Goal: Feedback & Contribution: Contribute content

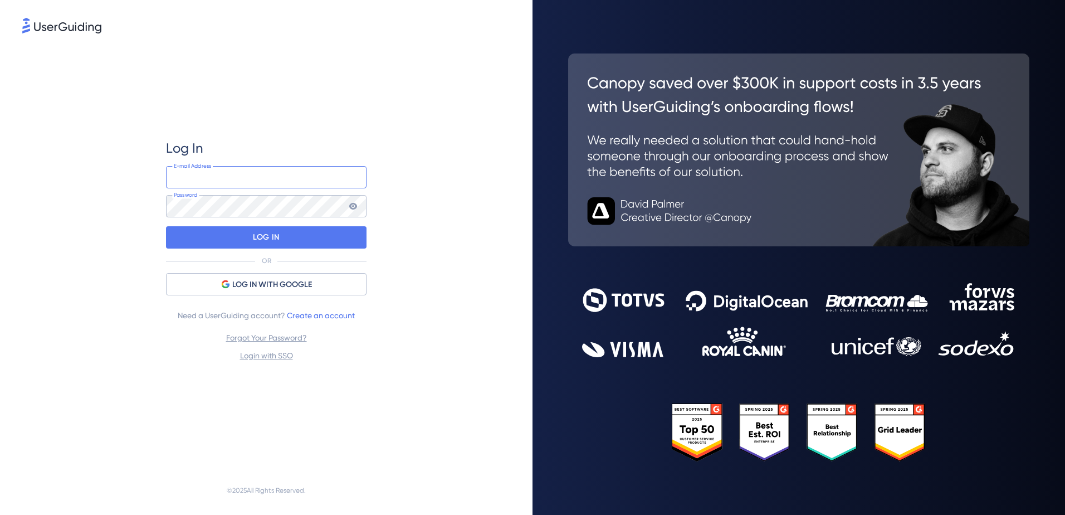
click at [201, 180] on input "email" at bounding box center [266, 177] width 201 height 22
type input "[EMAIL_ADDRESS][DOMAIN_NAME]"
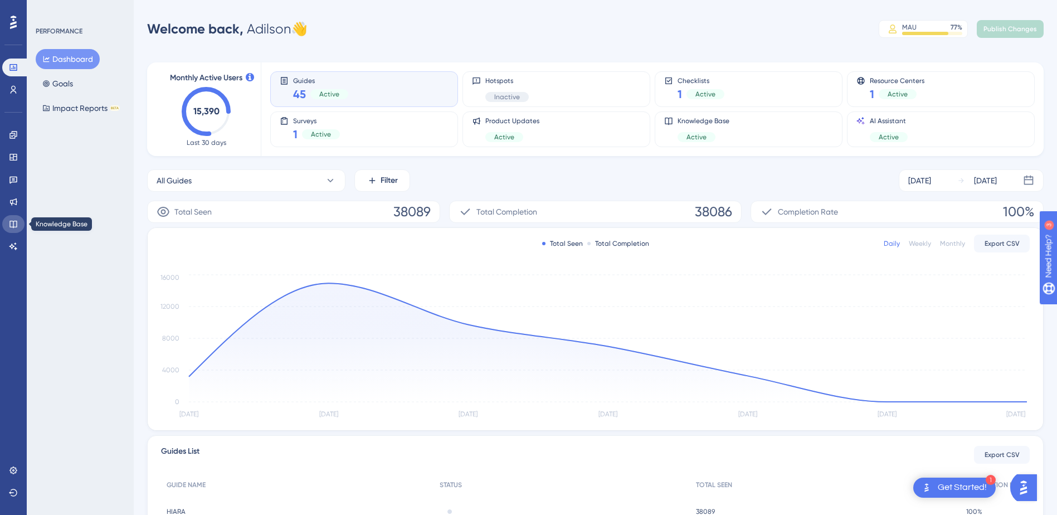
click at [16, 222] on icon at bounding box center [13, 224] width 9 height 9
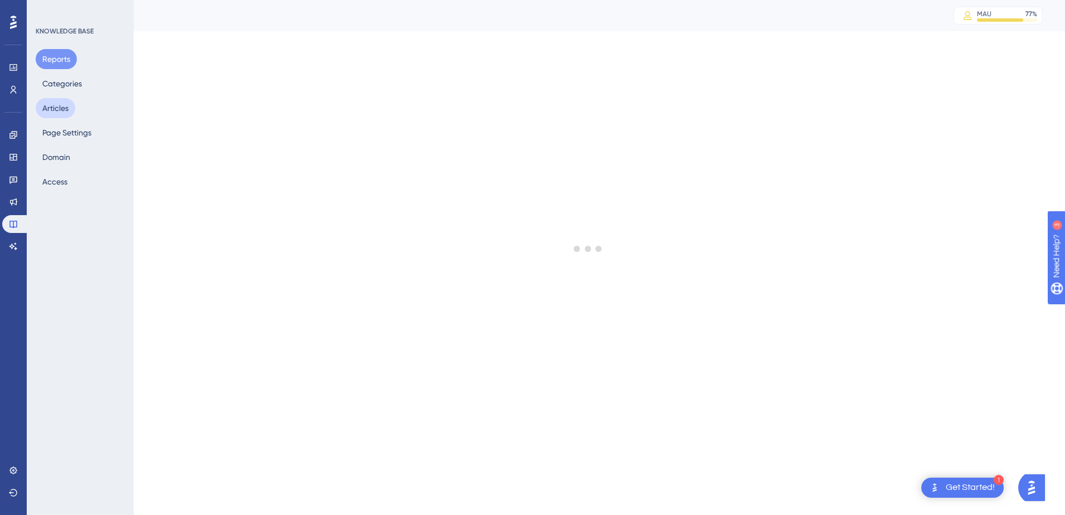
click at [50, 107] on button "Articles" at bounding box center [56, 108] width 40 height 20
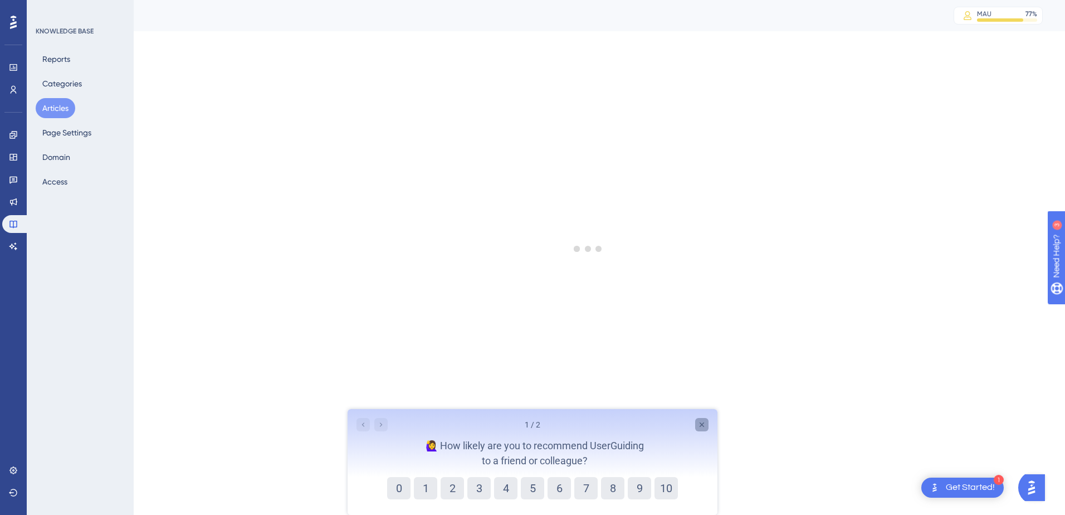
click at [701, 423] on icon "Close survey" at bounding box center [702, 424] width 9 height 9
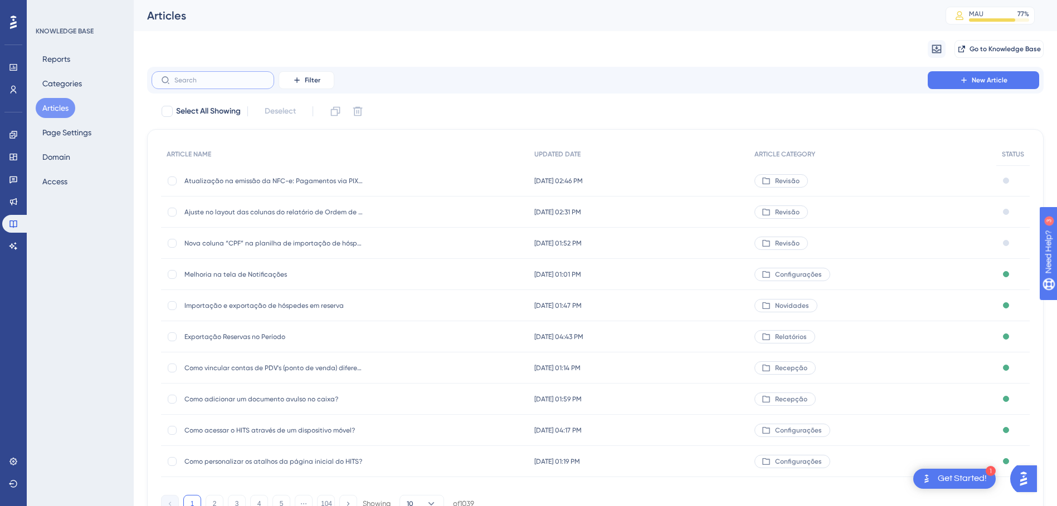
click at [210, 79] on input "text" at bounding box center [219, 80] width 90 height 8
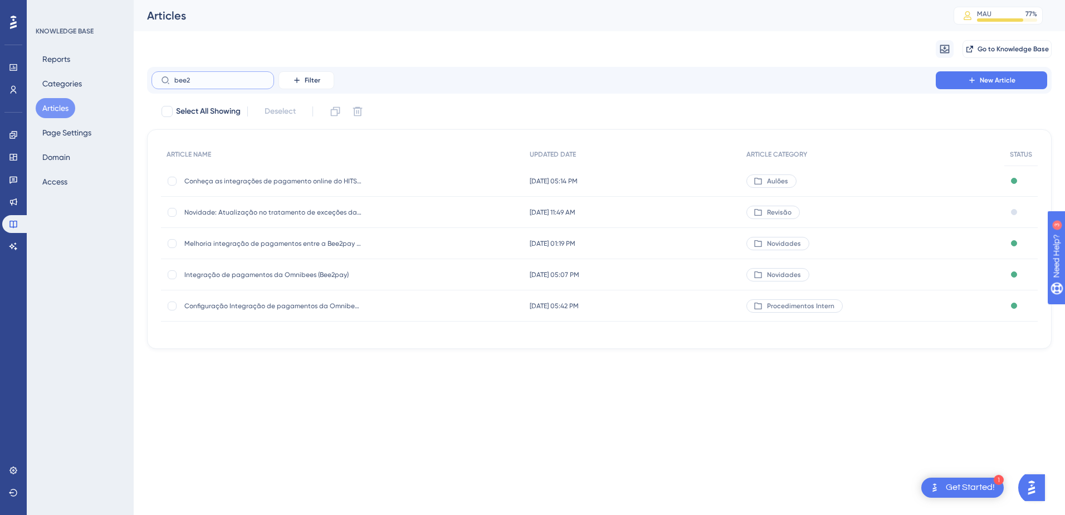
type input "bee2"
click at [251, 274] on span "Integração de pagamentos da Omnibees (Bee2pay)" at bounding box center [273, 274] width 178 height 9
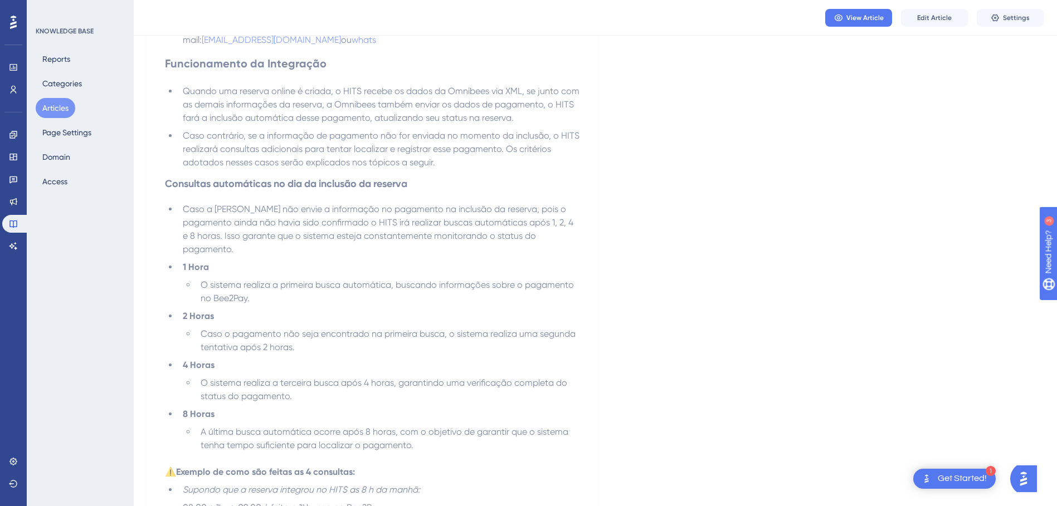
scroll to position [446, 0]
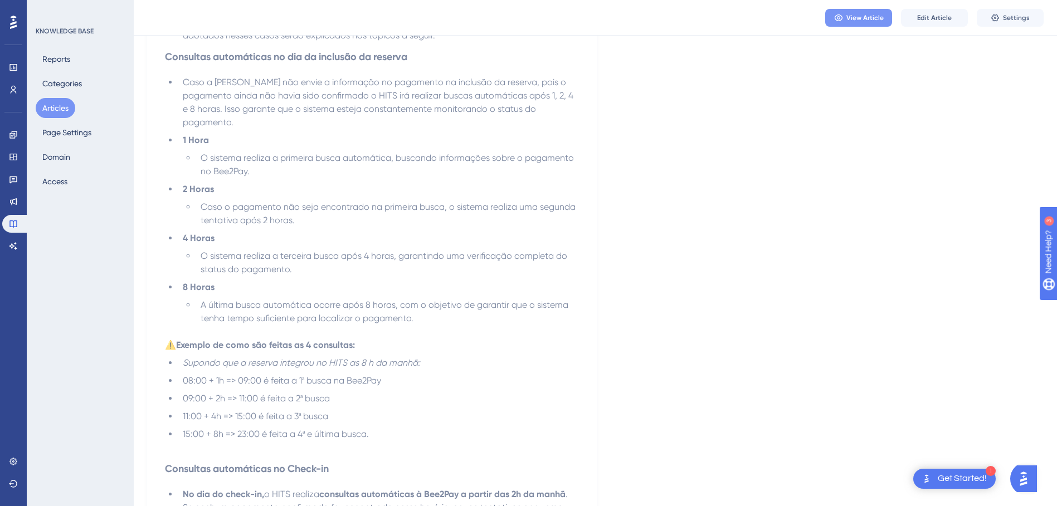
click at [863, 17] on span "View Article" at bounding box center [864, 17] width 37 height 9
click at [939, 16] on span "Edit Article" at bounding box center [934, 17] width 35 height 9
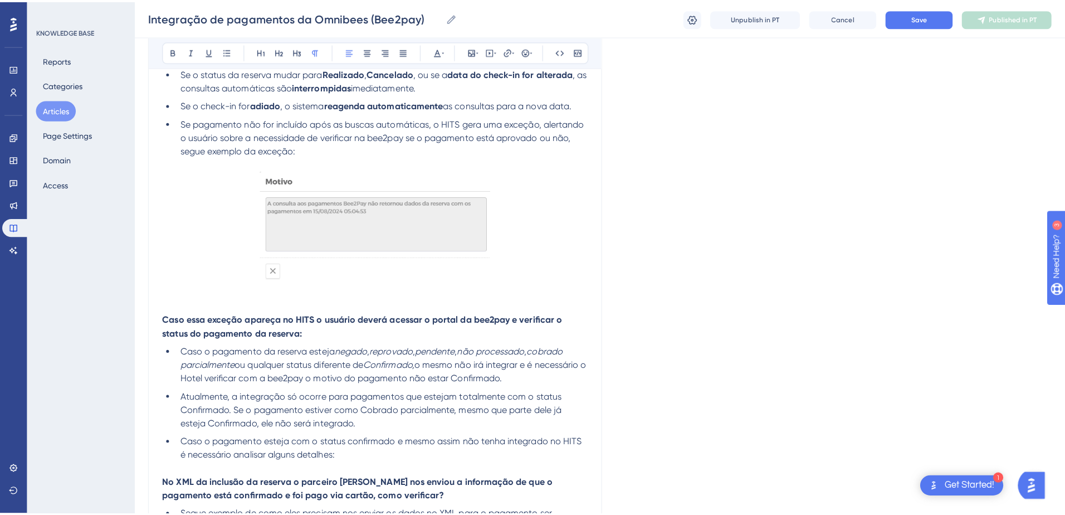
scroll to position [1003, 0]
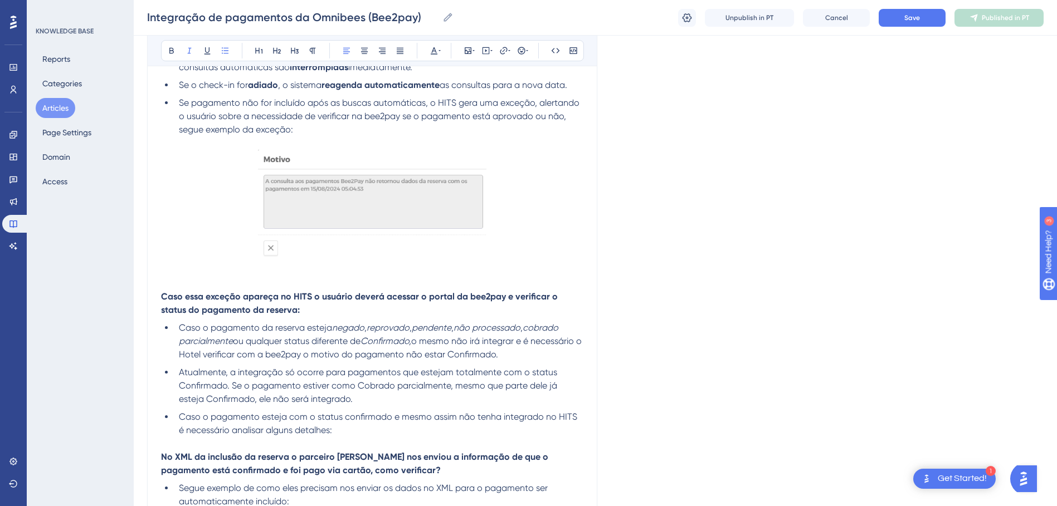
drag, startPoint x: 533, startPoint y: 327, endPoint x: 233, endPoint y: 347, distance: 300.4
click at [233, 347] on li "Caso o pagamento da reserva esteja negado , reprovado , pendente , não processa…" at bounding box center [378, 341] width 409 height 40
click at [231, 385] on span "Atualmente, a integração só ocorre para pagamentos que estejam totalmente com o…" at bounding box center [369, 385] width 381 height 37
drag, startPoint x: 455, startPoint y: 370, endPoint x: 500, endPoint y: 371, distance: 45.1
click at [500, 371] on span "Atualmente, a integração só ocorre para pagamentos que estejam totalmente com o…" at bounding box center [369, 385] width 381 height 37
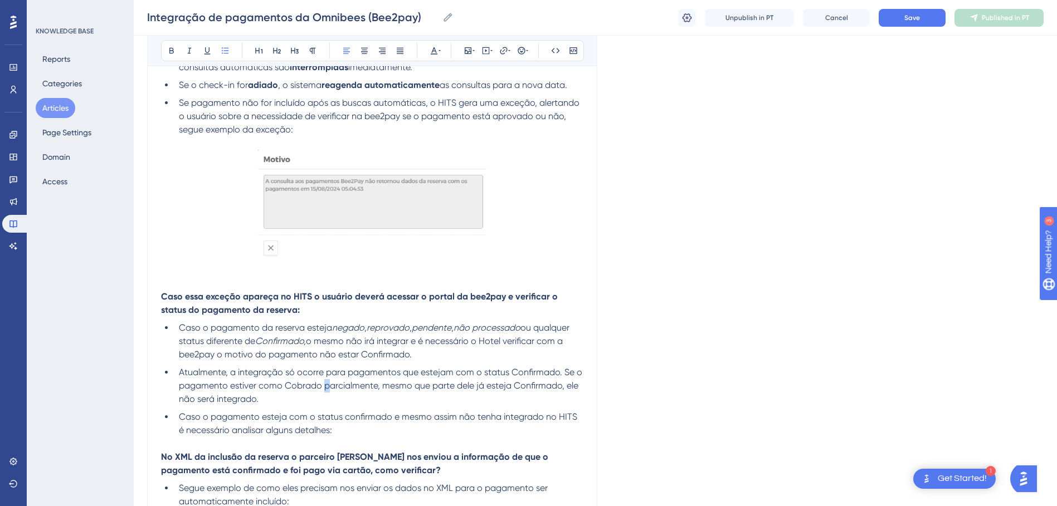
click at [328, 388] on span "Atualmente, a integração só ocorre para pagamentos que estejam com o status Con…" at bounding box center [382, 385] width 406 height 37
drag, startPoint x: 378, startPoint y: 387, endPoint x: 428, endPoint y: 392, distance: 50.9
click at [428, 392] on li "Atualmente, a integração só ocorre para pagamentos que estejam com o status Con…" at bounding box center [378, 386] width 409 height 40
drag, startPoint x: 538, startPoint y: 387, endPoint x: 554, endPoint y: 387, distance: 16.2
click at [554, 387] on span "Atualmente, a integração só ocorre para pagamentos que estejam com o status Con…" at bounding box center [382, 385] width 406 height 37
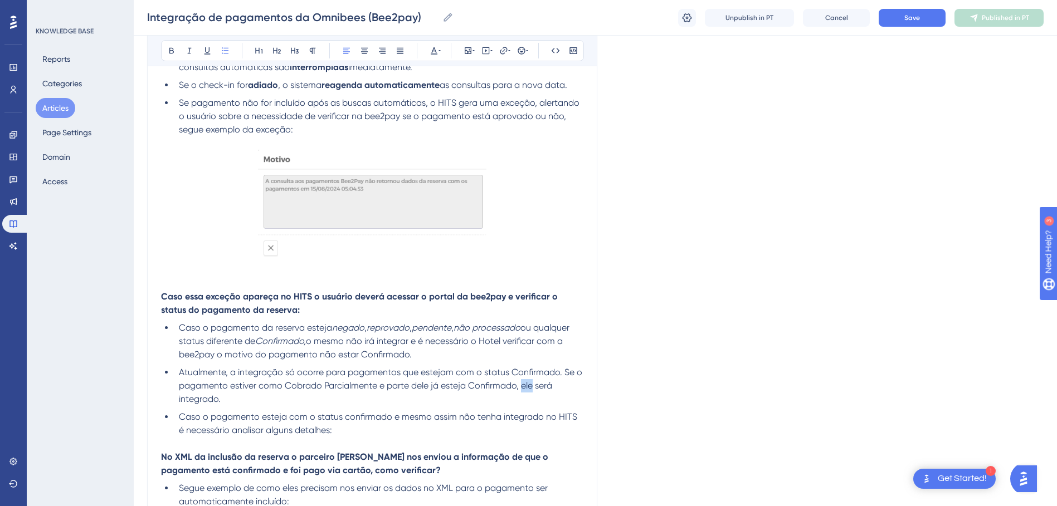
drag, startPoint x: 522, startPoint y: 387, endPoint x: 534, endPoint y: 388, distance: 11.7
click at [534, 388] on span "Atualmente, a integração só ocorre para pagamentos que estejam com o status Con…" at bounding box center [382, 385] width 406 height 37
click at [916, 20] on span "Save" at bounding box center [912, 17] width 16 height 9
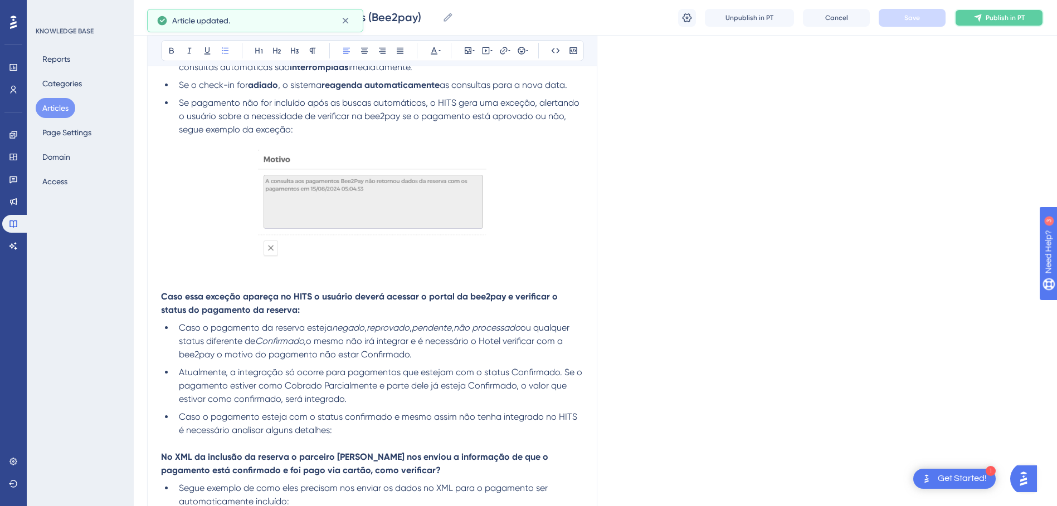
click at [1011, 16] on span "Publish in PT" at bounding box center [1005, 17] width 39 height 9
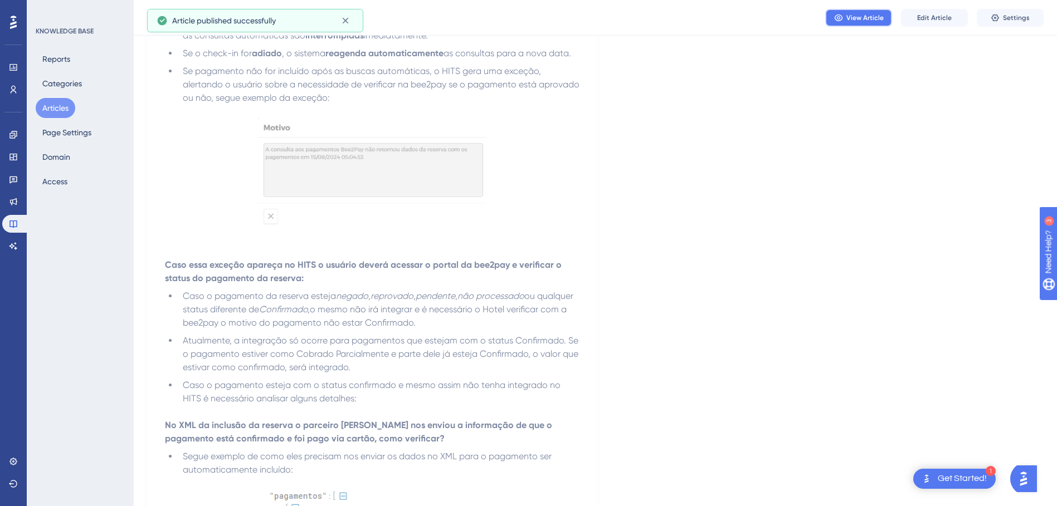
click at [856, 19] on span "View Article" at bounding box center [864, 17] width 37 height 9
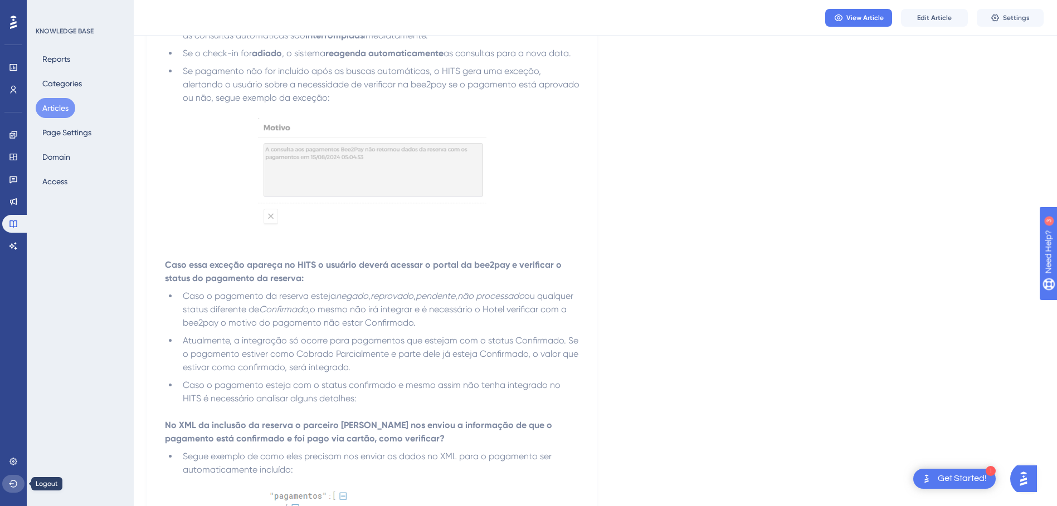
click at [14, 482] on icon at bounding box center [13, 484] width 9 height 9
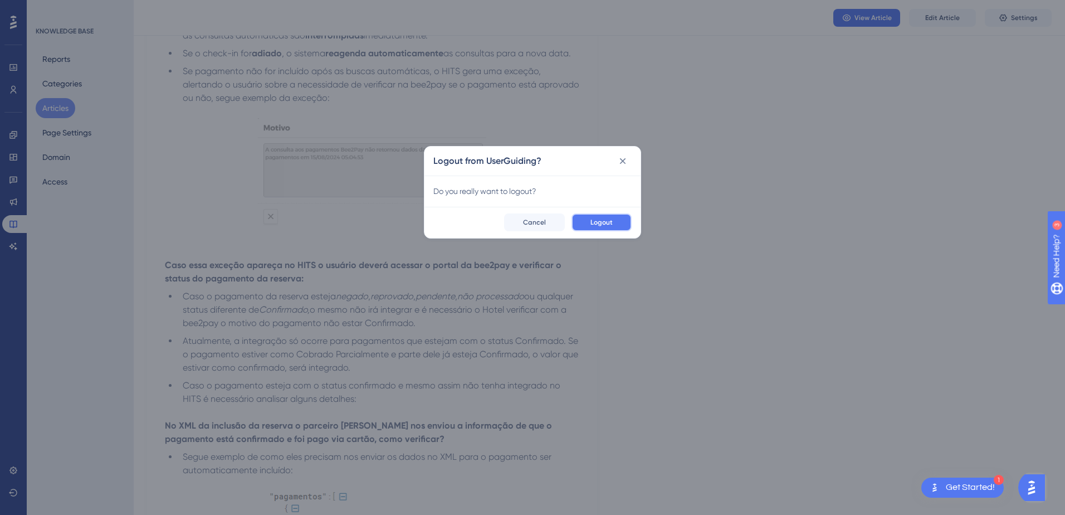
click at [612, 223] on span "Logout" at bounding box center [602, 222] width 22 height 9
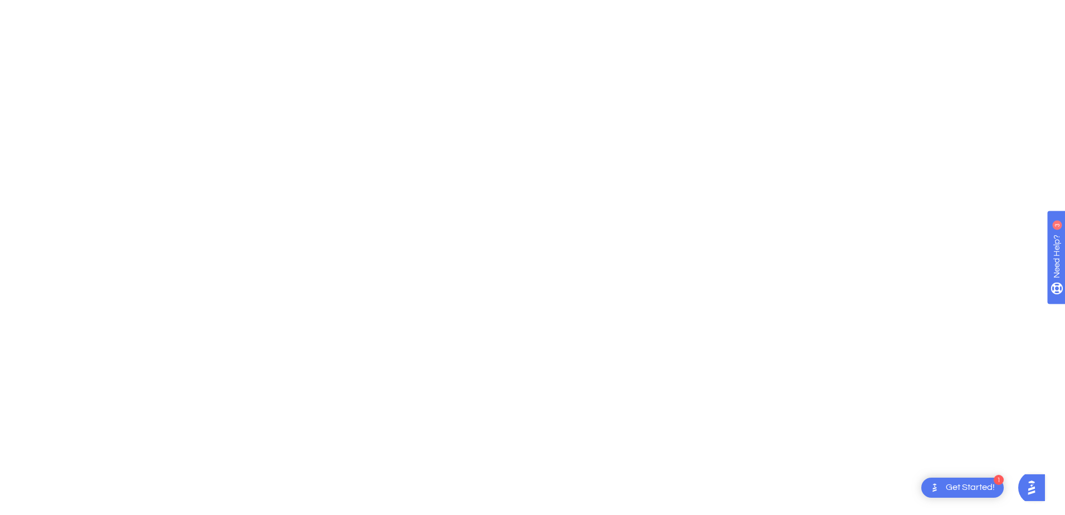
scroll to position [0, 0]
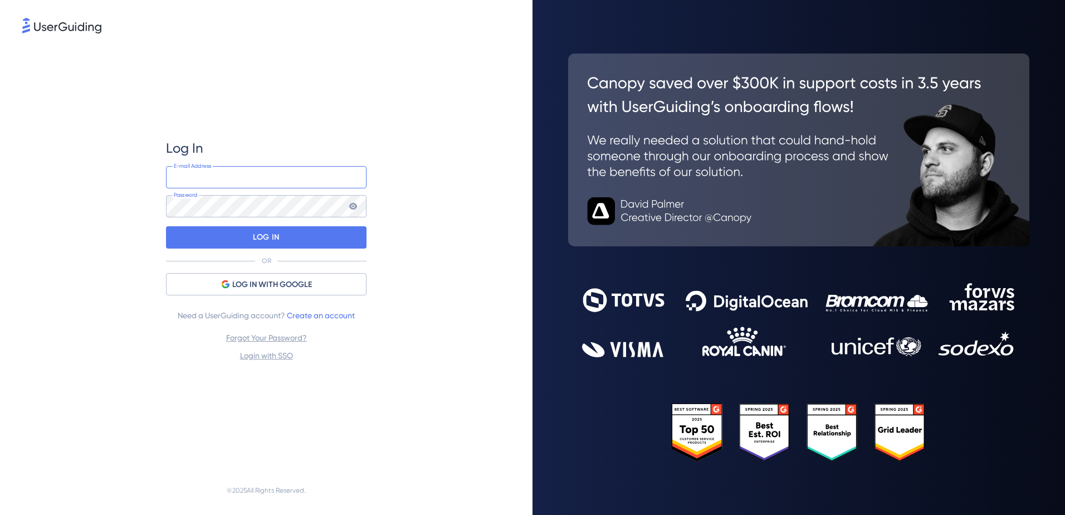
click at [227, 178] on input "email" at bounding box center [266, 177] width 201 height 22
type input "[EMAIL_ADDRESS][DOMAIN_NAME]"
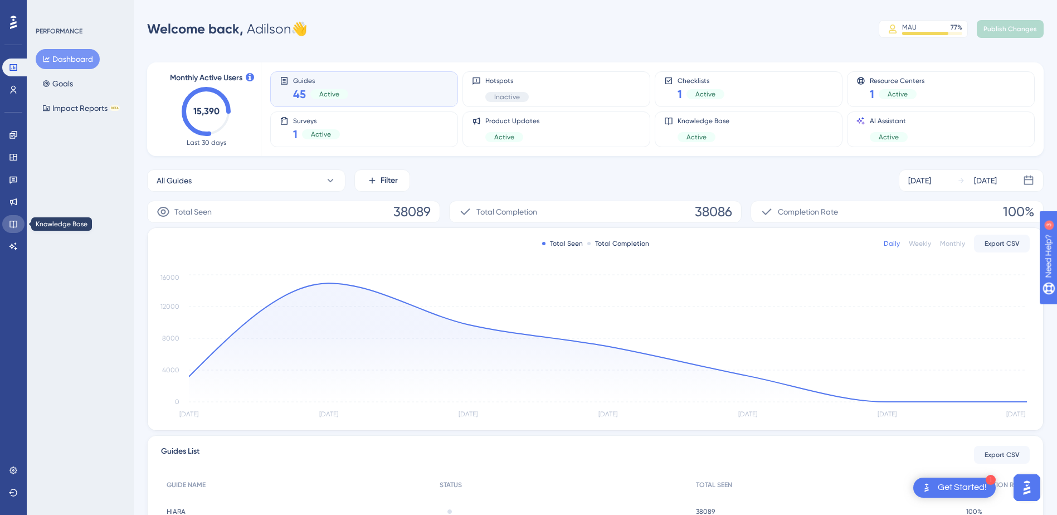
click at [12, 222] on icon at bounding box center [13, 224] width 9 height 9
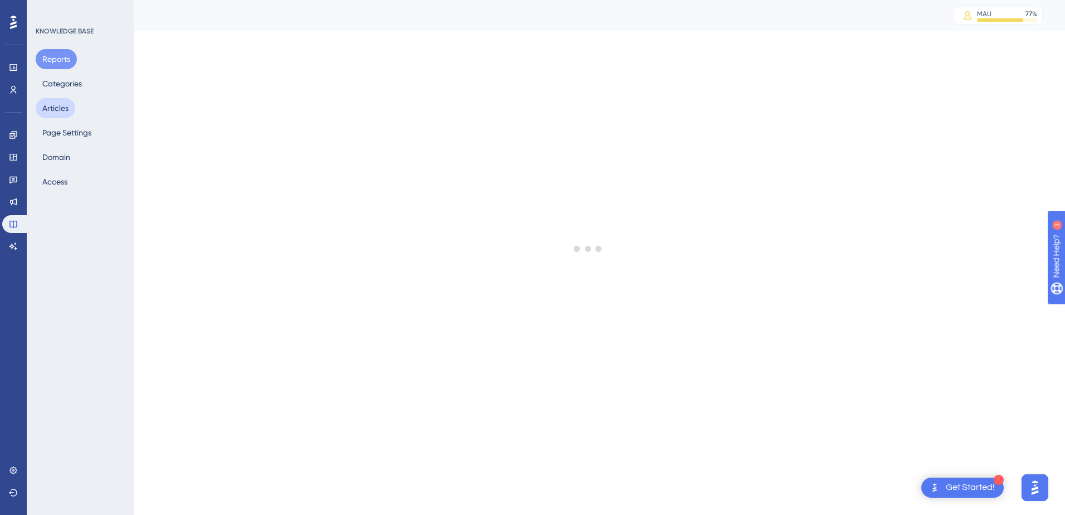
click at [52, 106] on button "Articles" at bounding box center [56, 108] width 40 height 20
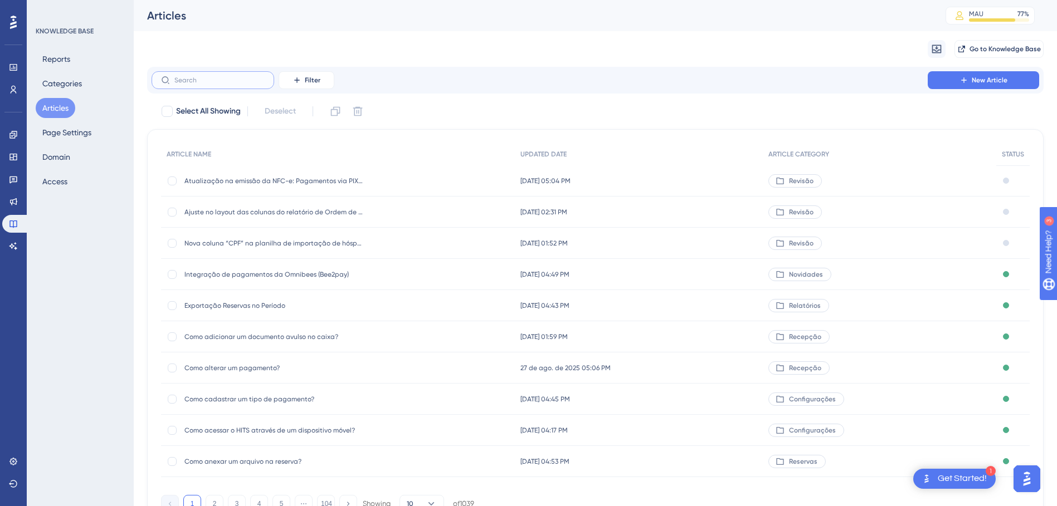
click at [202, 80] on input "text" at bounding box center [219, 80] width 90 height 8
paste input "Como analisar e processar as comissões de agência"
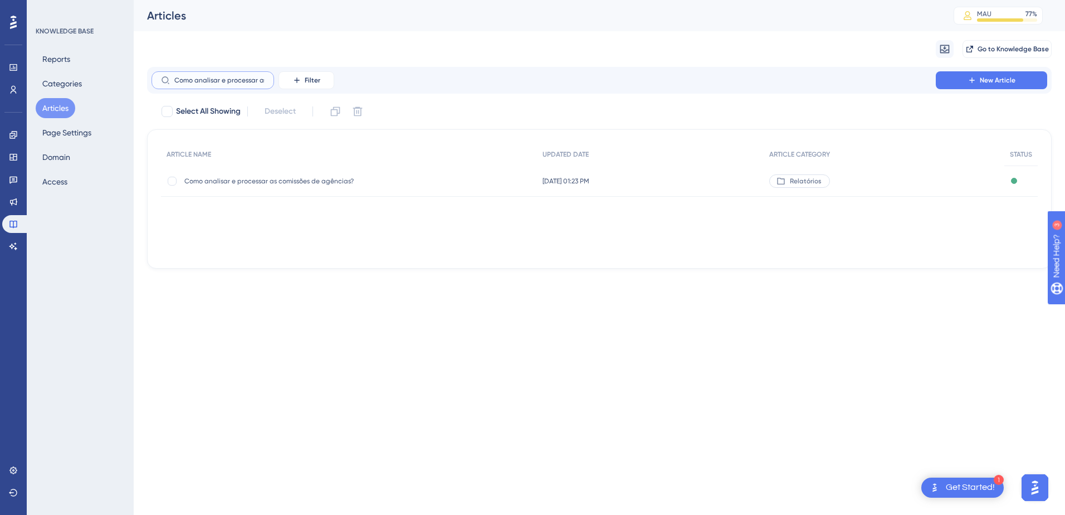
scroll to position [0, 71]
type input "Como analisar e processar as comissões de agência"
click at [248, 182] on span "Como analisar e processar as comissões de agências?" at bounding box center [273, 181] width 178 height 9
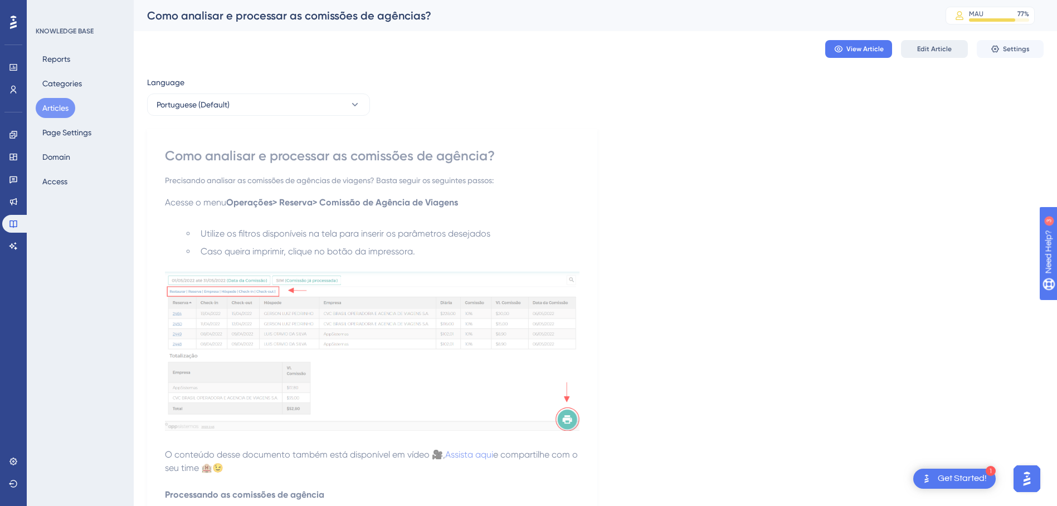
click at [932, 44] on button "Edit Article" at bounding box center [934, 49] width 67 height 18
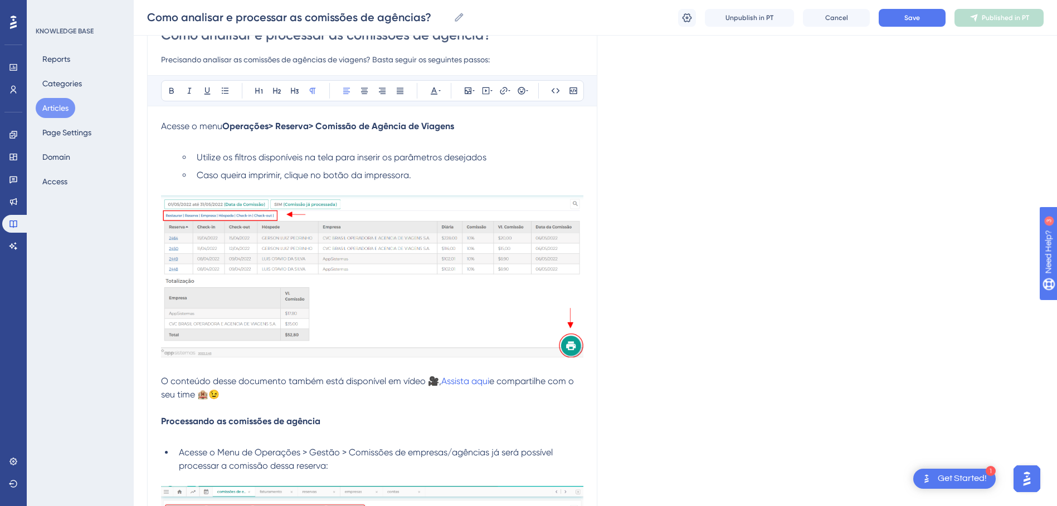
scroll to position [111, 0]
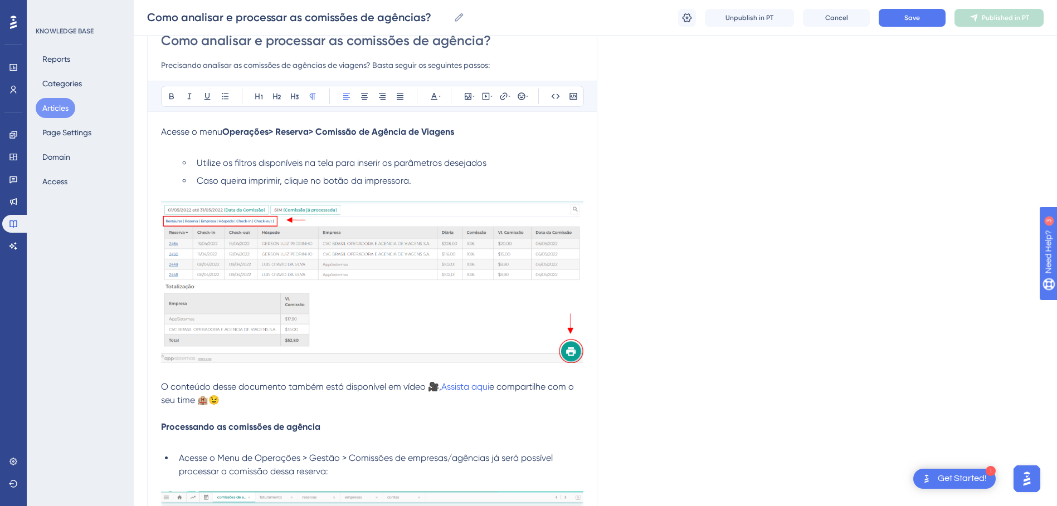
click at [209, 148] on p at bounding box center [372, 145] width 422 height 13
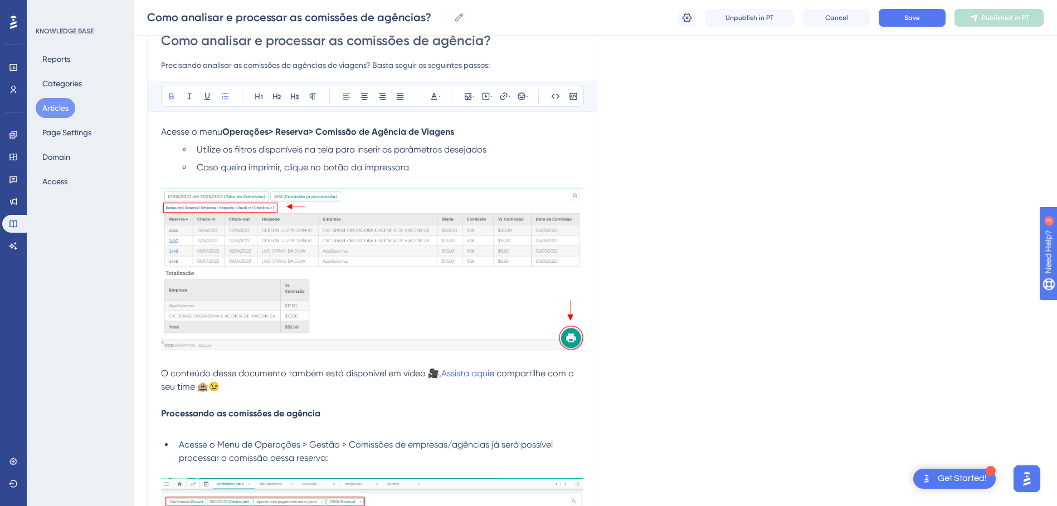
click at [469, 131] on p "Acesse o menu Operações> Reserva> Comissão de Agência de Viagens" at bounding box center [372, 131] width 422 height 13
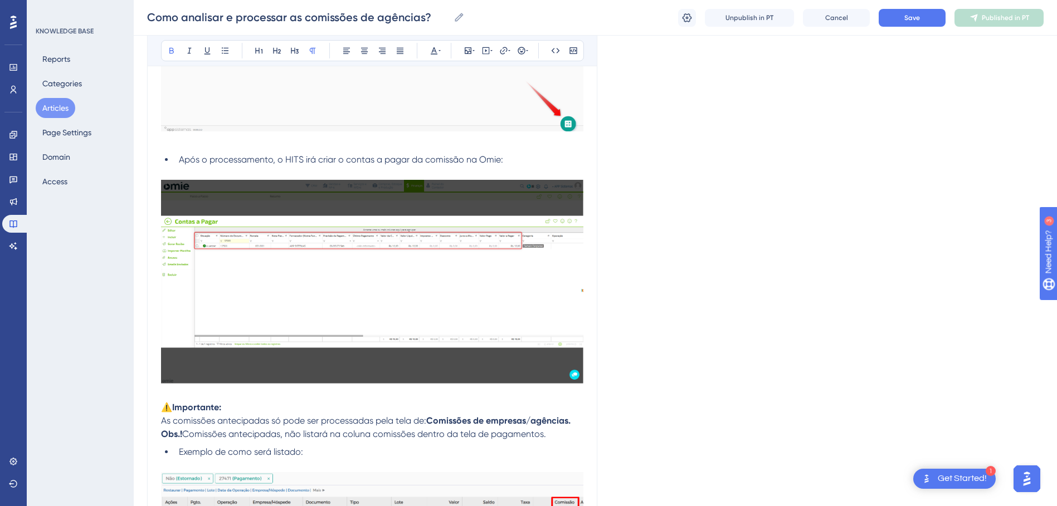
scroll to position [669, 0]
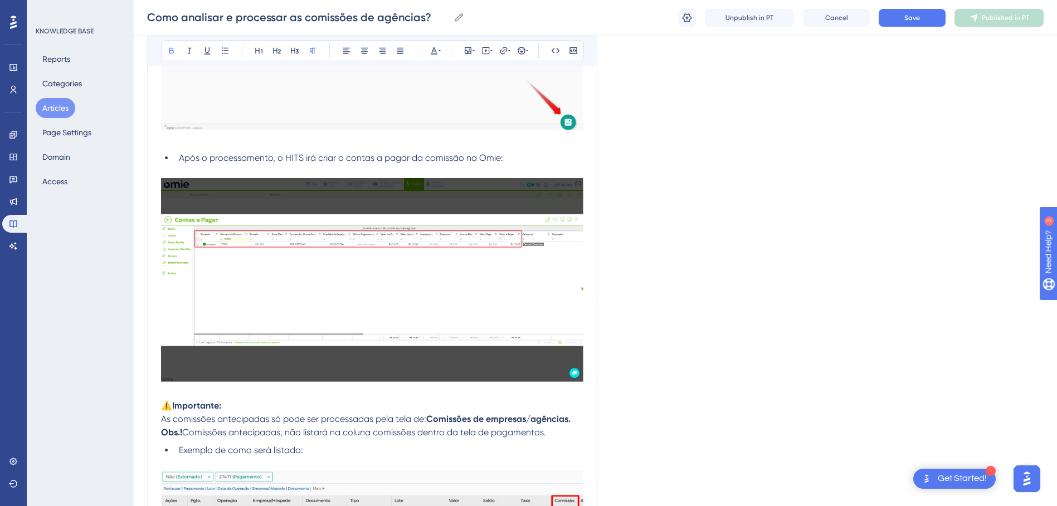
click at [173, 388] on p at bounding box center [372, 392] width 422 height 13
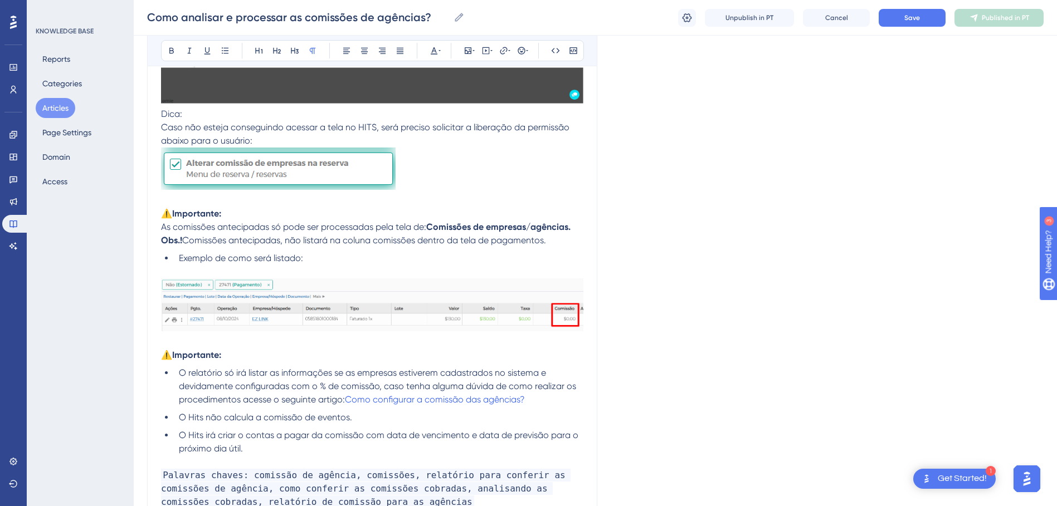
scroll to position [891, 0]
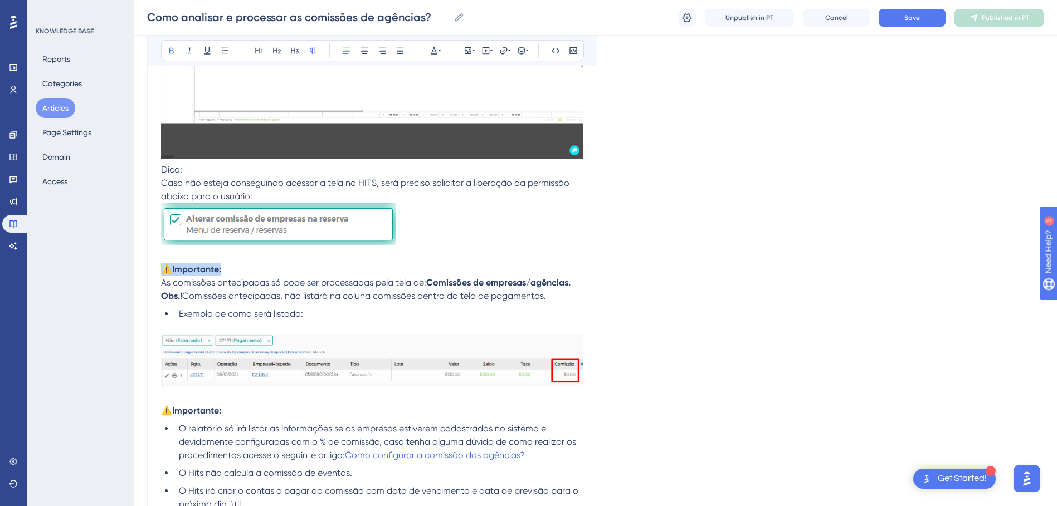
drag, startPoint x: 229, startPoint y: 268, endPoint x: 160, endPoint y: 276, distance: 69.5
copy strong "⚠️Importante:"
drag, startPoint x: 192, startPoint y: 168, endPoint x: 152, endPoint y: 171, distance: 39.7
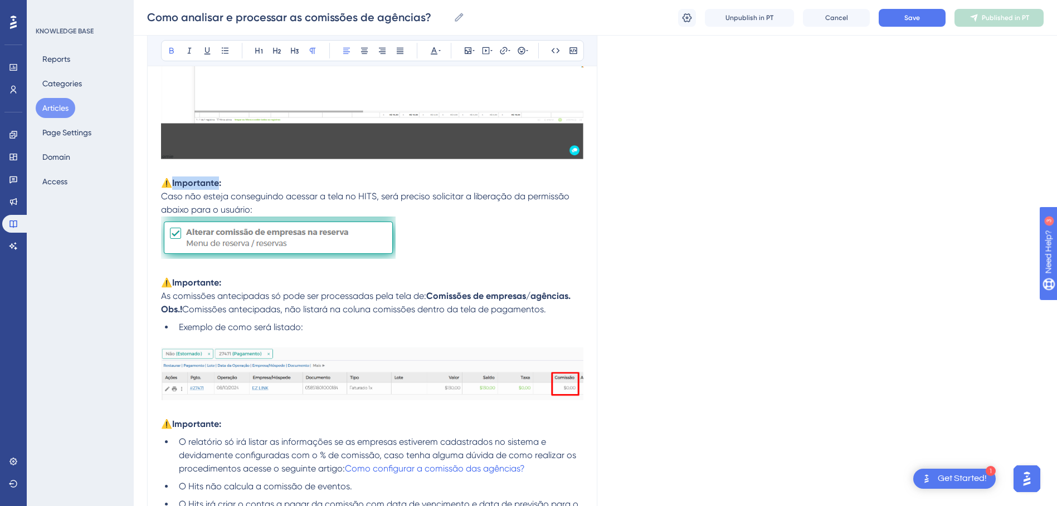
drag, startPoint x: 174, startPoint y: 180, endPoint x: 218, endPoint y: 181, distance: 44.0
click at [218, 181] on strong "⚠️Importante:" at bounding box center [191, 183] width 60 height 11
click at [909, 21] on span "Save" at bounding box center [912, 17] width 16 height 9
drag, startPoint x: 172, startPoint y: 184, endPoint x: 159, endPoint y: 184, distance: 12.8
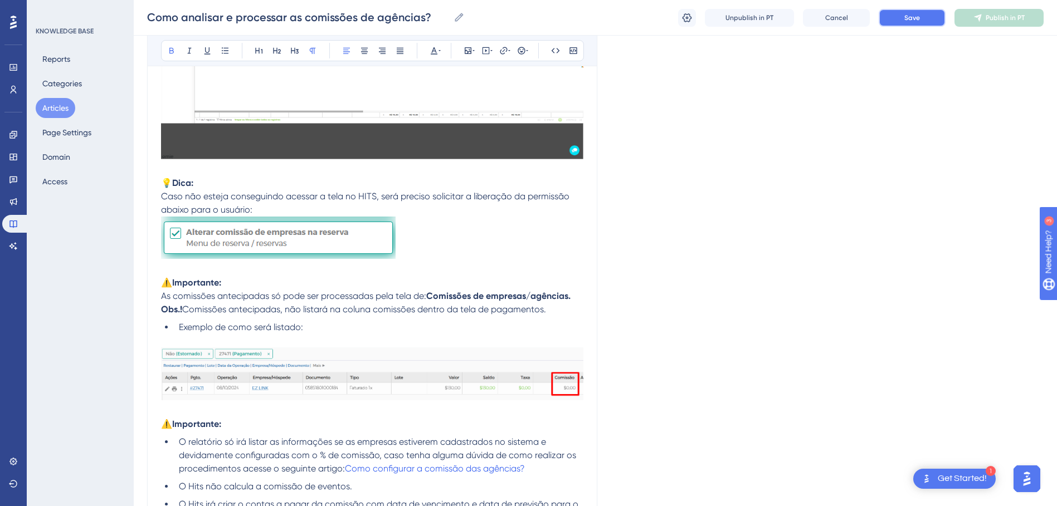
click at [923, 19] on button "Save" at bounding box center [912, 18] width 67 height 18
click at [209, 184] on p "💡 Dica:" at bounding box center [372, 183] width 422 height 13
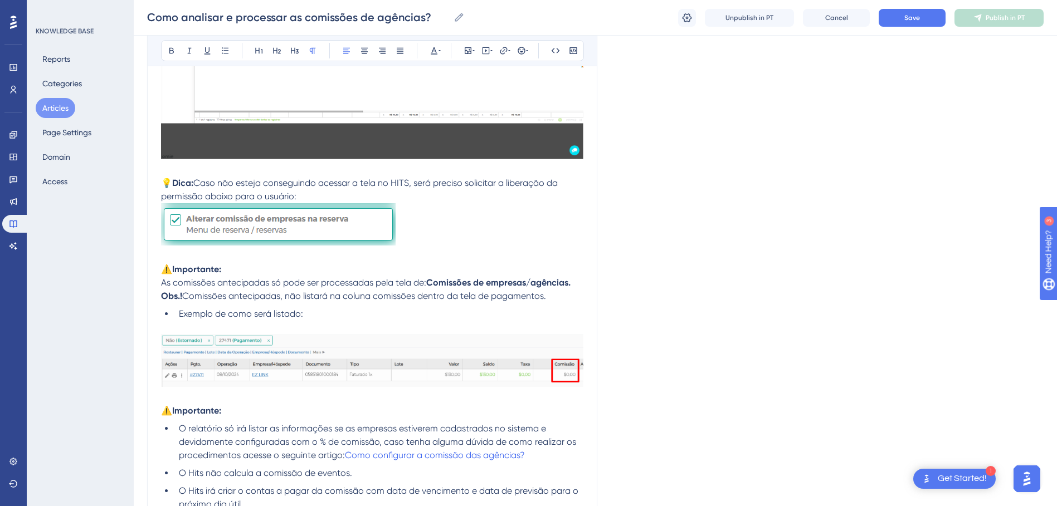
click at [309, 195] on p "💡 Dica: Caso não esteja conseguindo acessar a tela no HITS, será preciso solici…" at bounding box center [372, 190] width 422 height 27
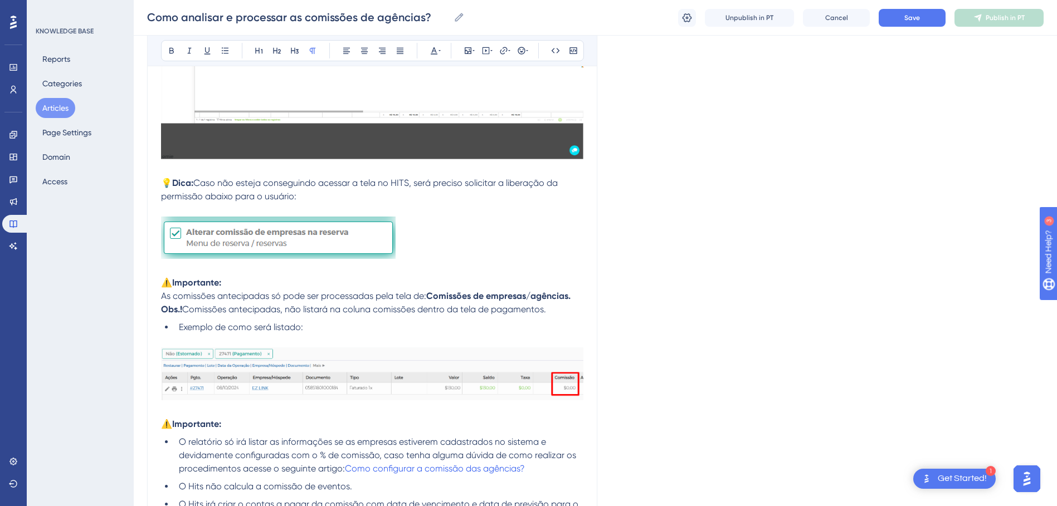
click at [501, 232] on p at bounding box center [372, 240] width 422 height 46
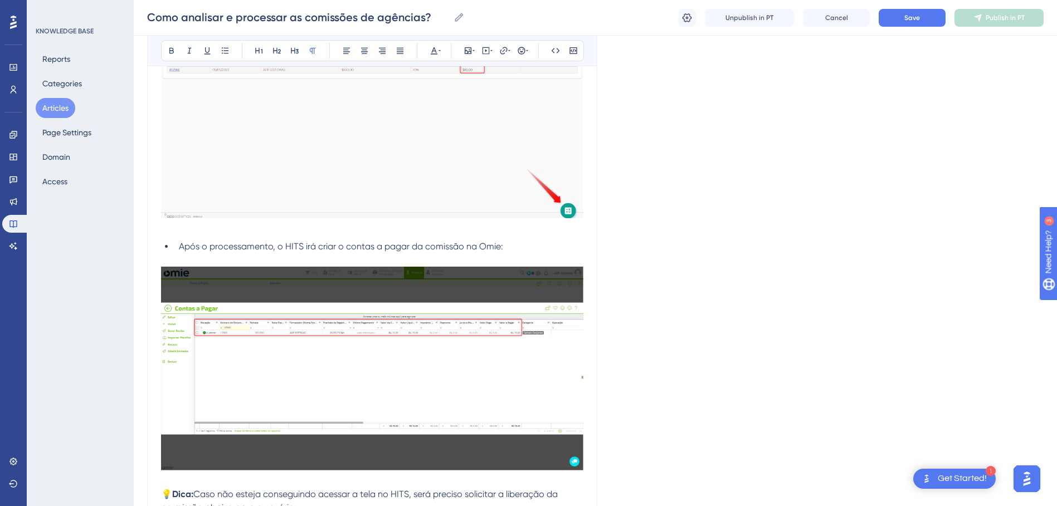
scroll to position [669, 0]
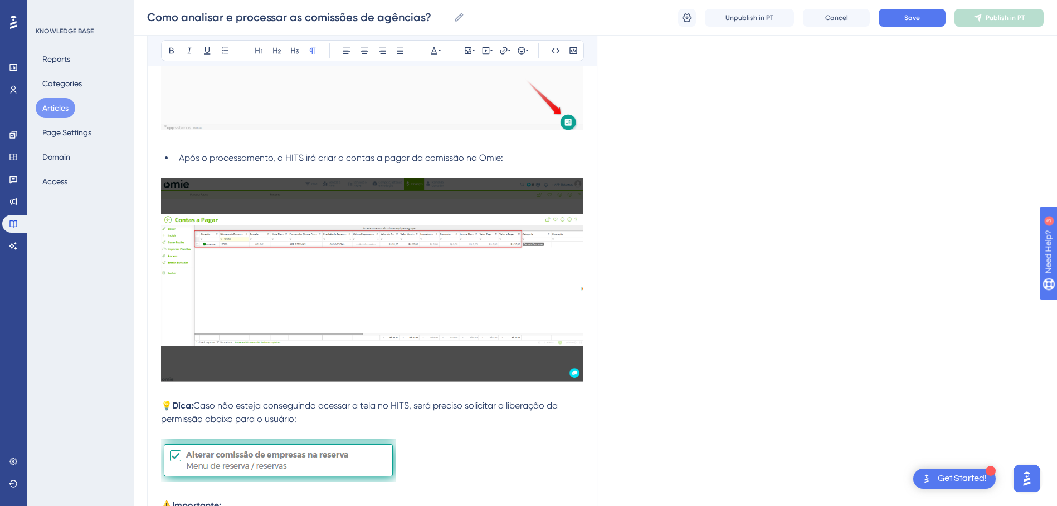
click at [260, 466] on img at bounding box center [278, 461] width 235 height 42
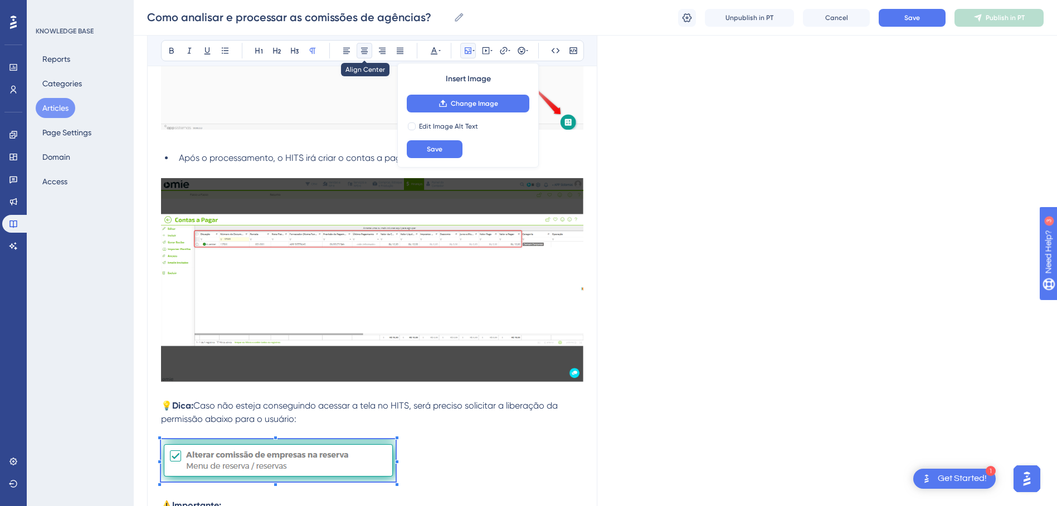
click at [365, 53] on icon at bounding box center [364, 50] width 9 height 9
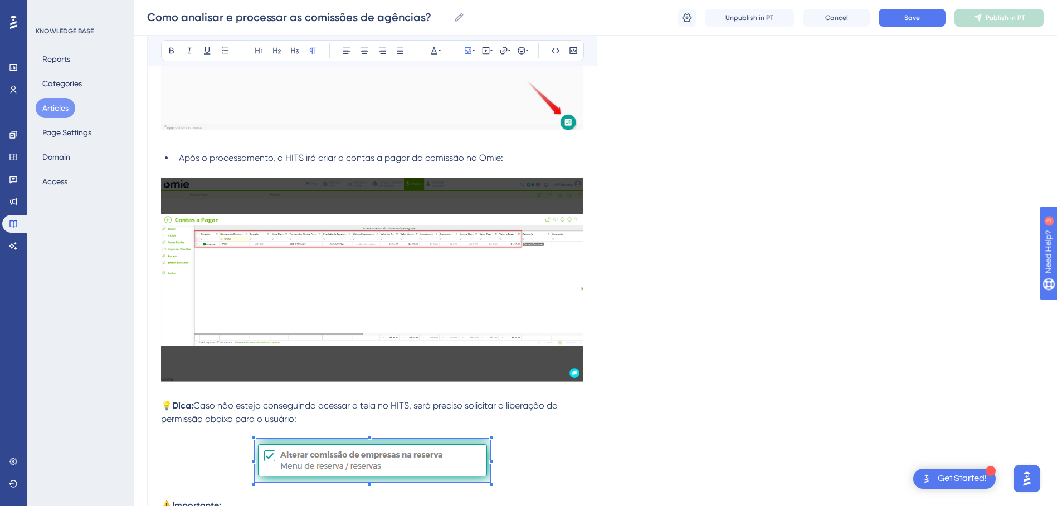
click at [584, 410] on div "Como analisar e processar as comissões de agência? Precisando analisar as comis…" at bounding box center [372, 135] width 450 height 1359
click at [115, 417] on div "KNOWLEDGE BASE Reports Categories Articles Page Settings Domain Access" at bounding box center [80, 253] width 107 height 506
click at [255, 443] on img at bounding box center [372, 461] width 235 height 42
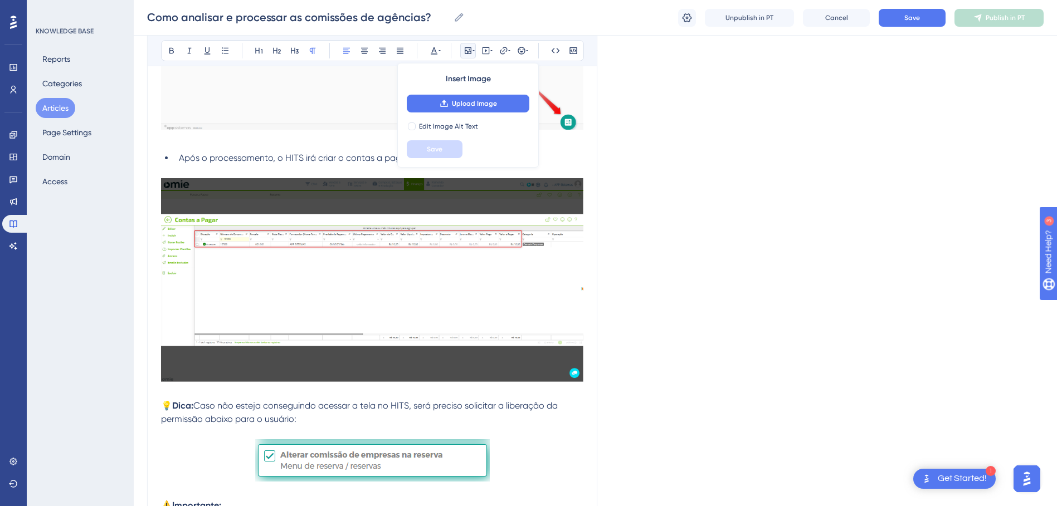
drag, startPoint x: 377, startPoint y: 414, endPoint x: 451, endPoint y: 399, distance: 75.6
click at [377, 413] on p "💡 Dica: Caso não esteja conseguindo acessar a tela no HITS, será preciso solici…" at bounding box center [372, 412] width 422 height 27
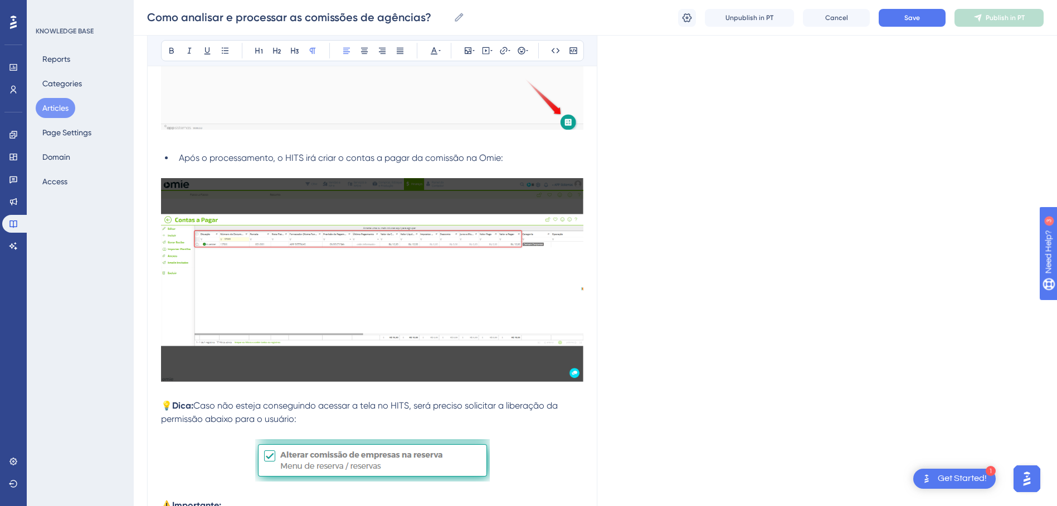
click at [763, 267] on div "Language Portuguese (Default) Como analisar e processar as comissões de agência…" at bounding box center [595, 142] width 896 height 1479
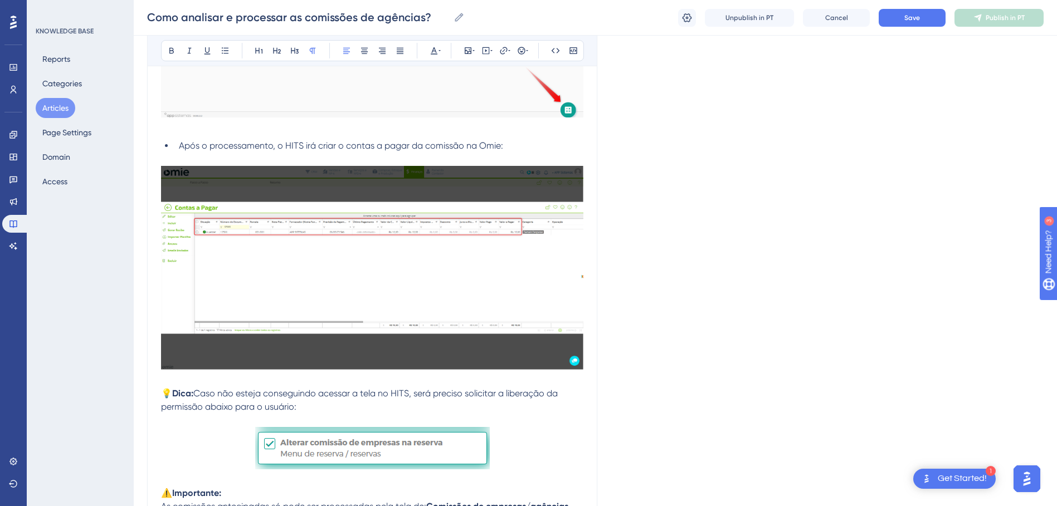
scroll to position [836, 0]
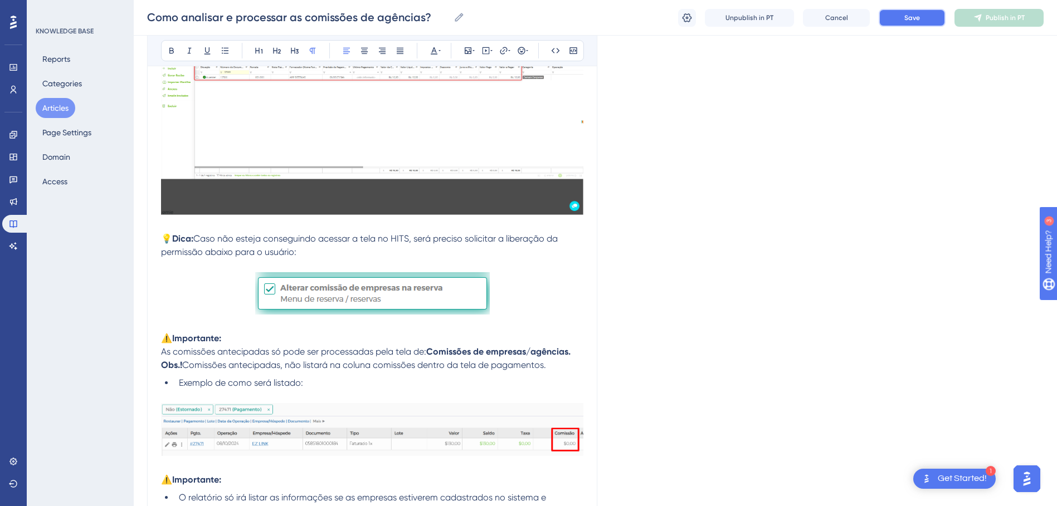
click at [913, 13] on span "Save" at bounding box center [912, 17] width 16 height 9
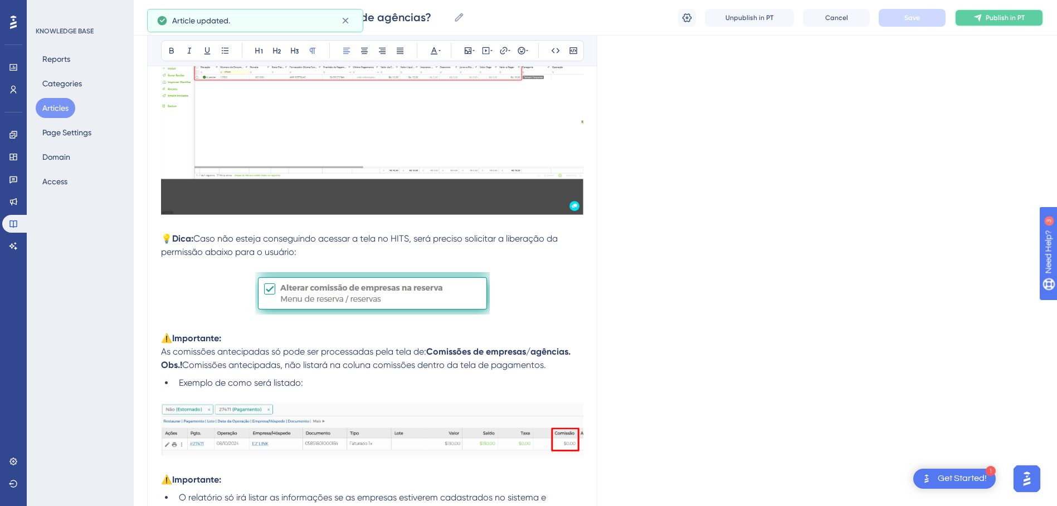
click at [1003, 21] on span "Publish in PT" at bounding box center [1005, 17] width 39 height 9
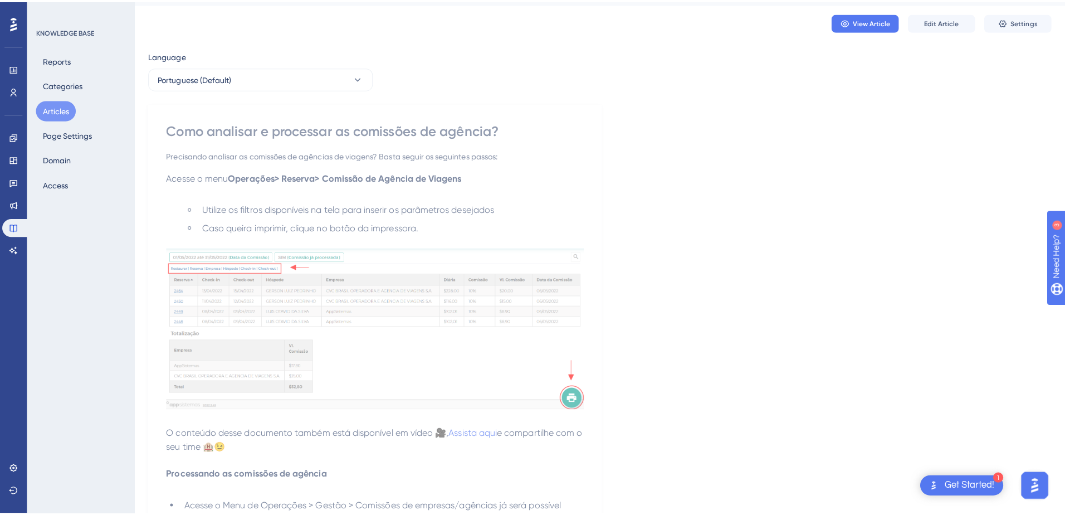
scroll to position [0, 0]
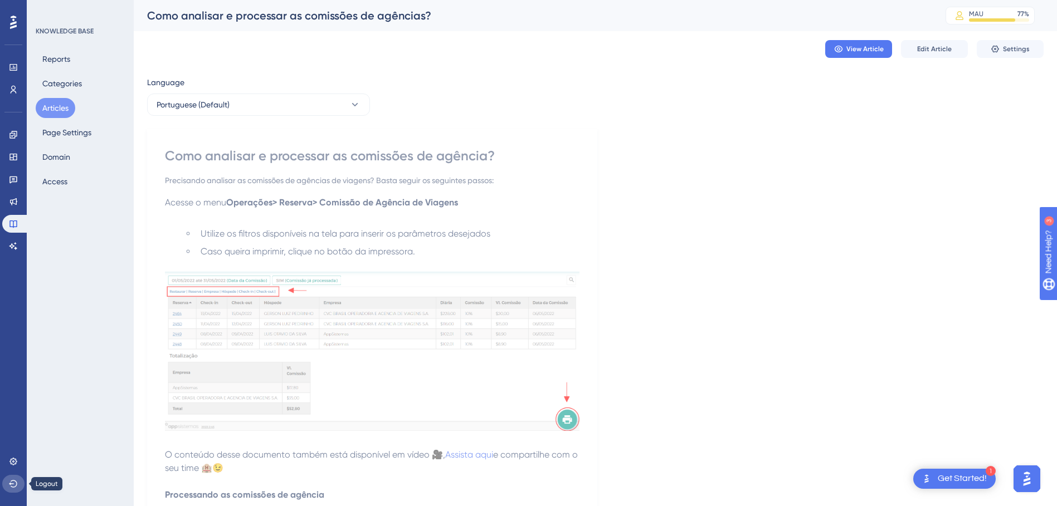
click at [12, 480] on icon at bounding box center [13, 484] width 9 height 9
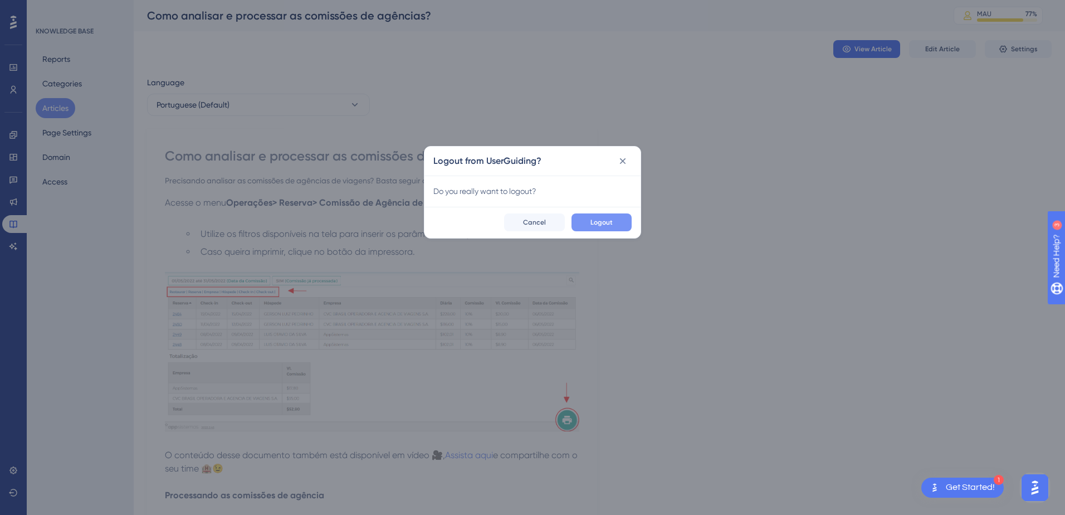
click at [609, 220] on span "Logout" at bounding box center [602, 222] width 22 height 9
